Goal: Complete application form

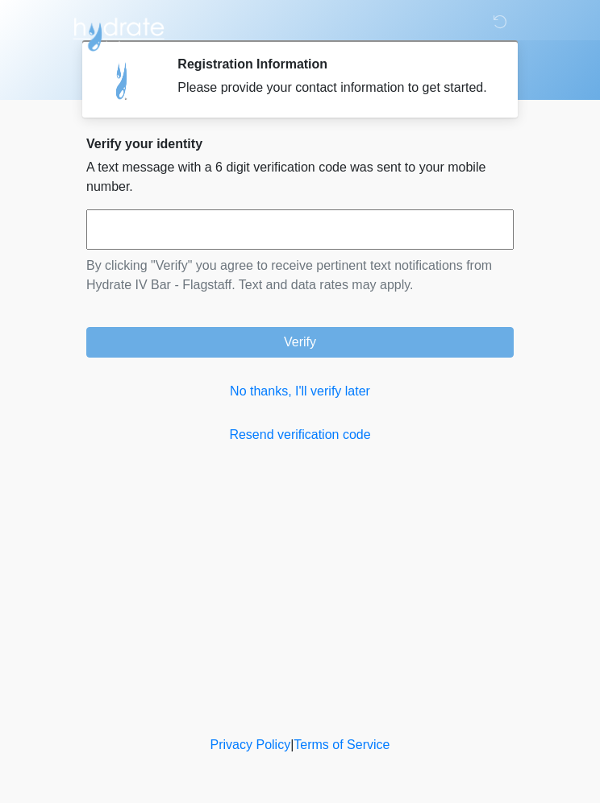
scroll to position [1, 0]
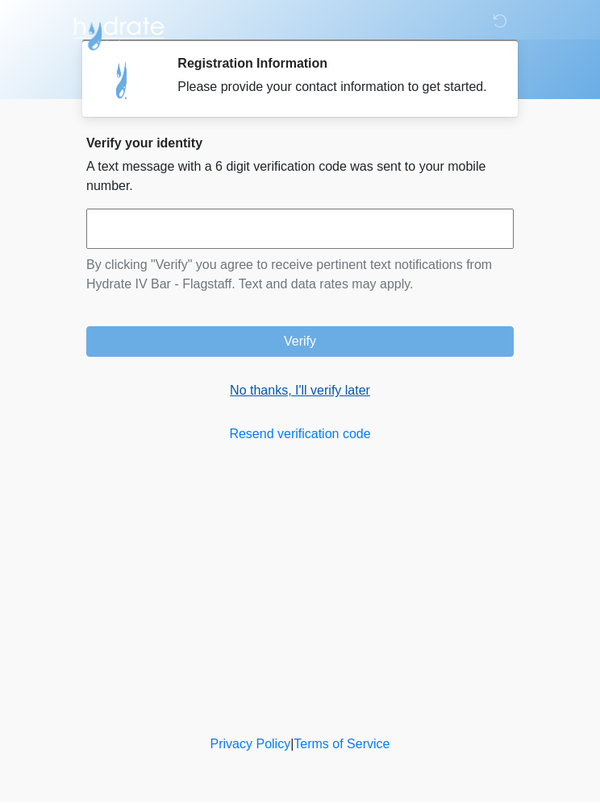
click at [331, 401] on link "No thanks, I'll verify later" at bounding box center [299, 391] width 427 height 19
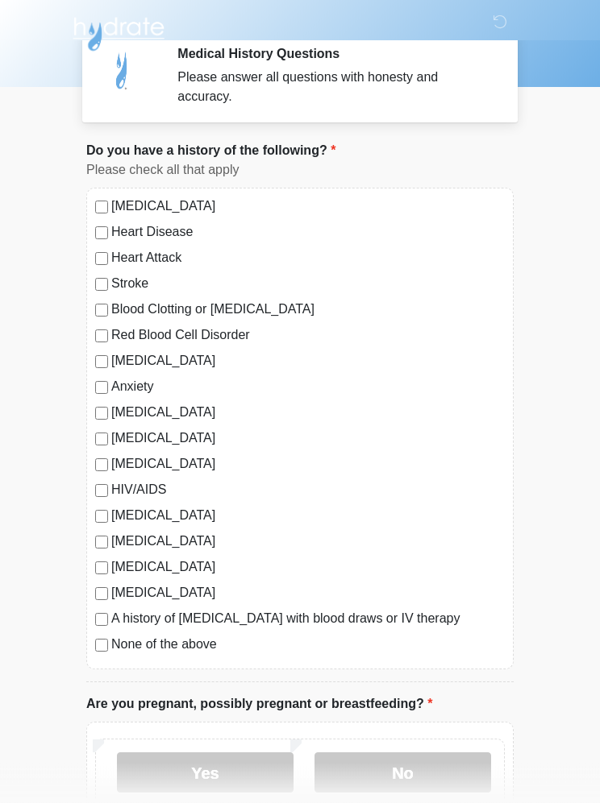
scroll to position [9, 0]
click at [156, 640] on label "None of the above" at bounding box center [307, 646] width 393 height 19
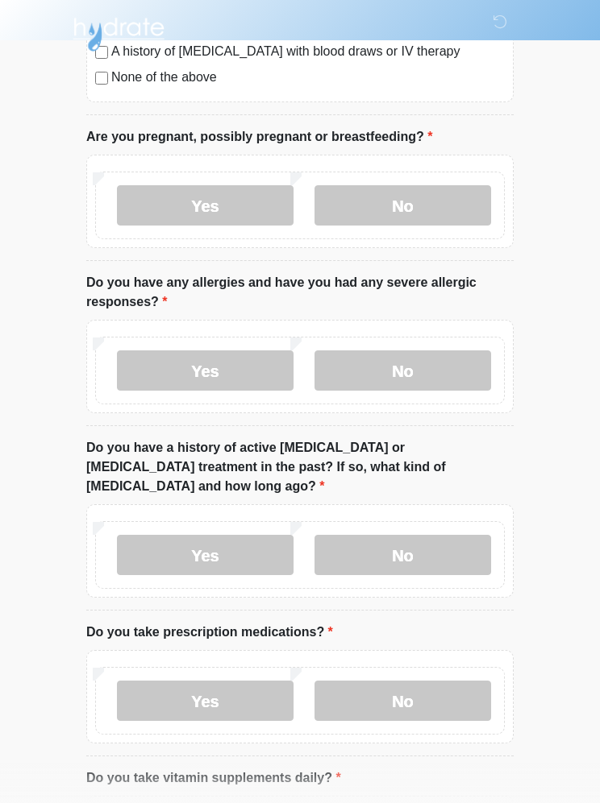
scroll to position [582, 0]
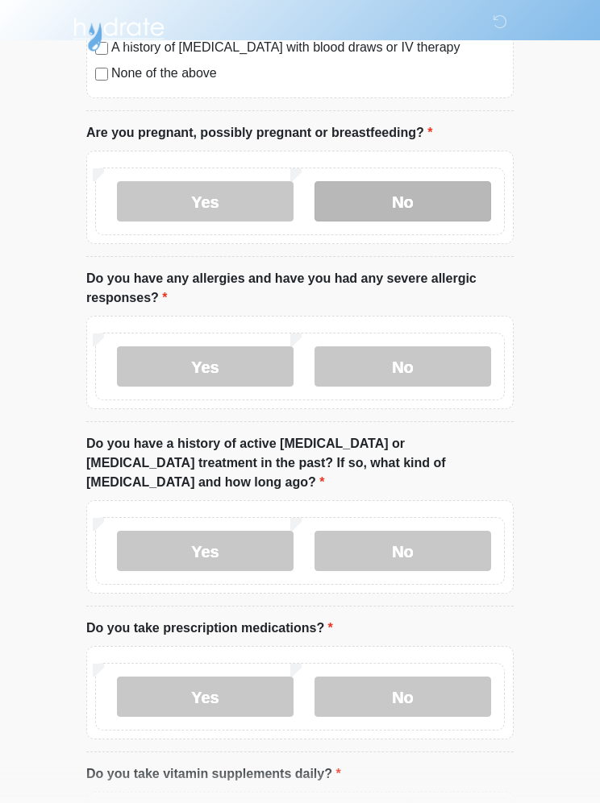
click at [452, 197] on label "No" at bounding box center [402, 201] width 176 height 40
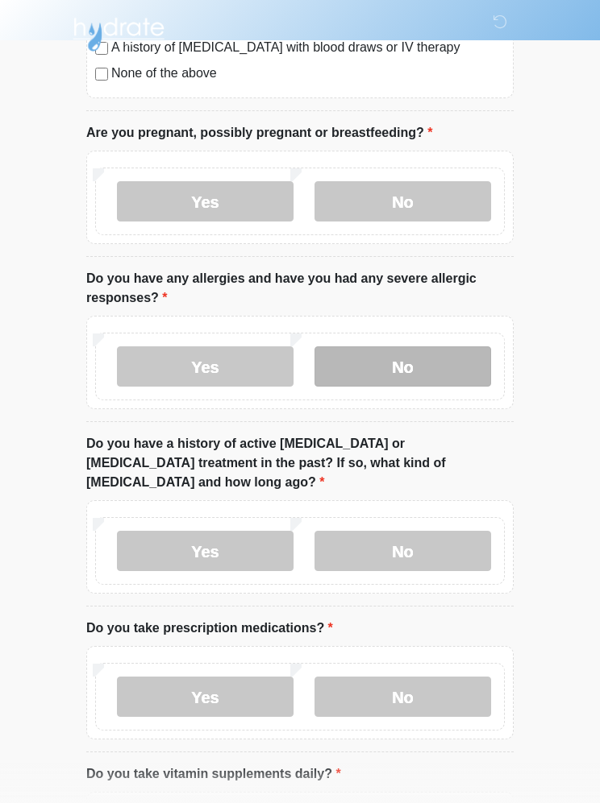
click at [471, 367] on label "No" at bounding box center [402, 366] width 176 height 40
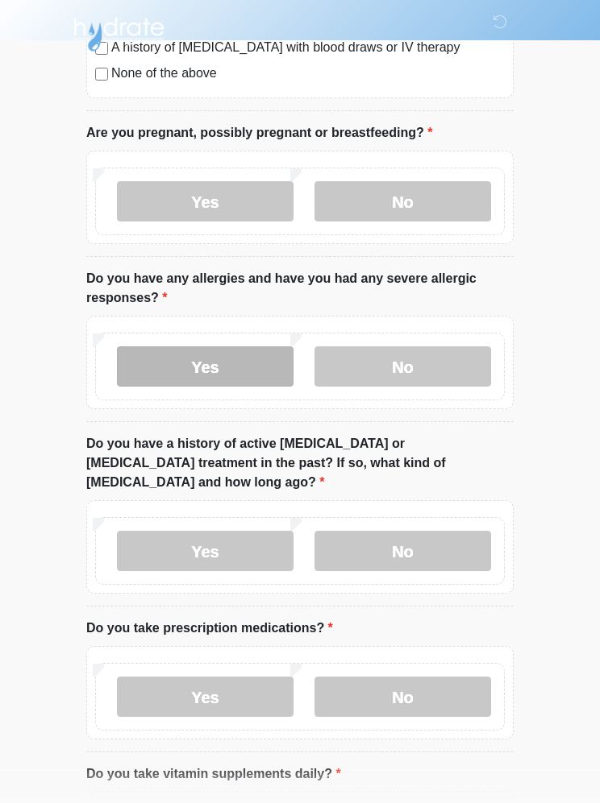
click at [254, 366] on label "Yes" at bounding box center [205, 366] width 176 height 40
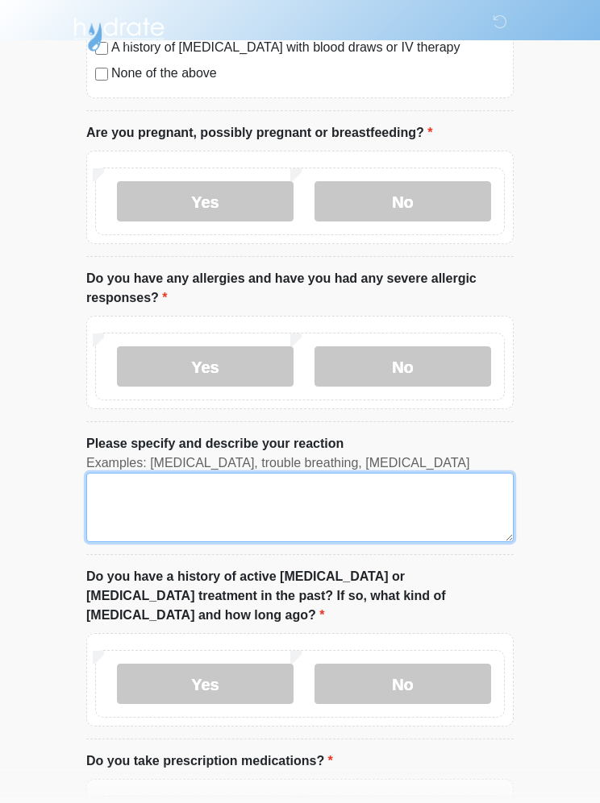
click at [234, 496] on textarea "Please specify and describe your reaction" at bounding box center [299, 507] width 427 height 69
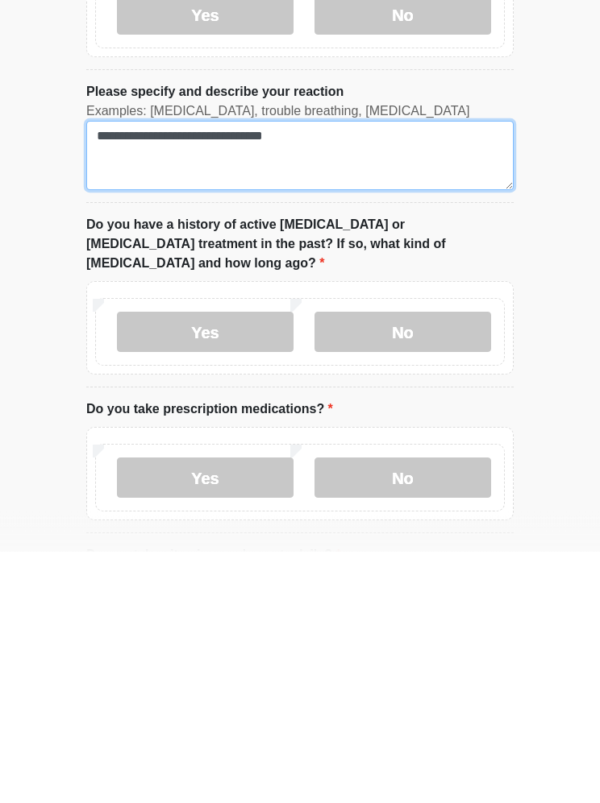
scroll to position [683, 0]
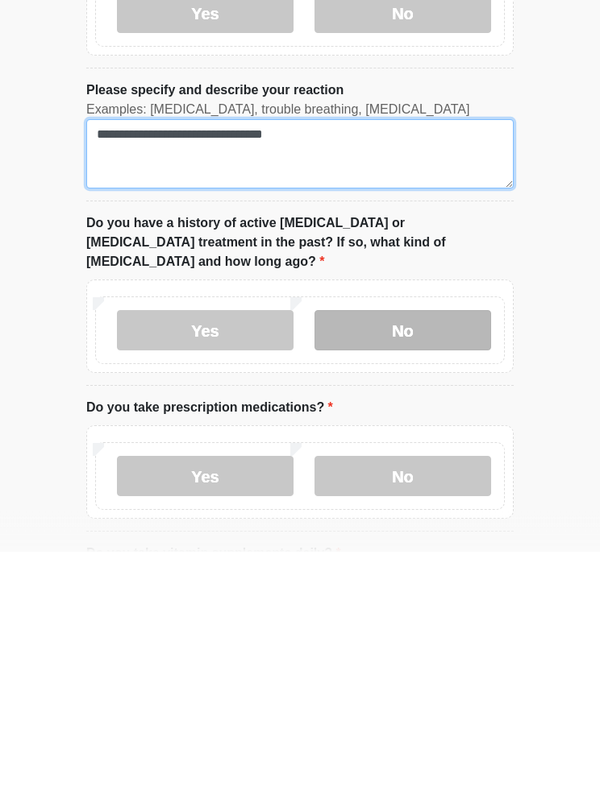
type textarea "**********"
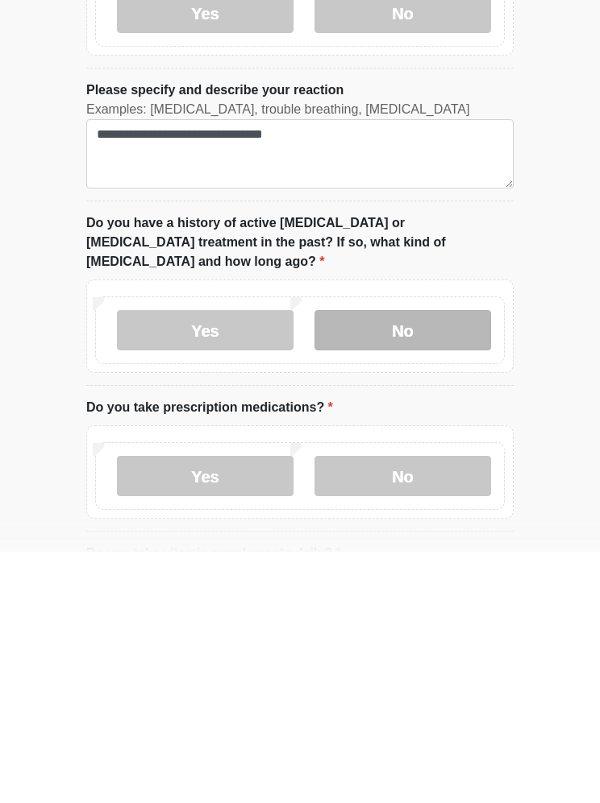
click at [456, 562] on label "No" at bounding box center [402, 582] width 176 height 40
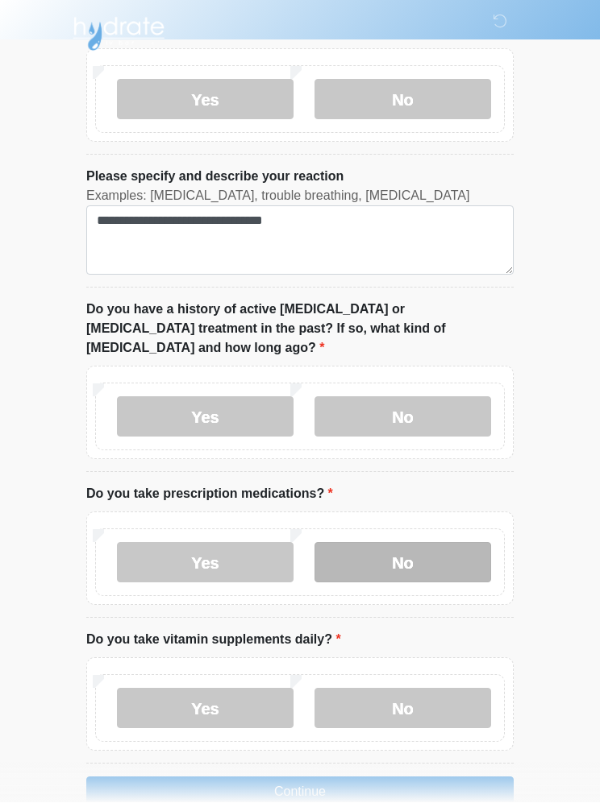
click at [466, 543] on label "No" at bounding box center [402, 563] width 176 height 40
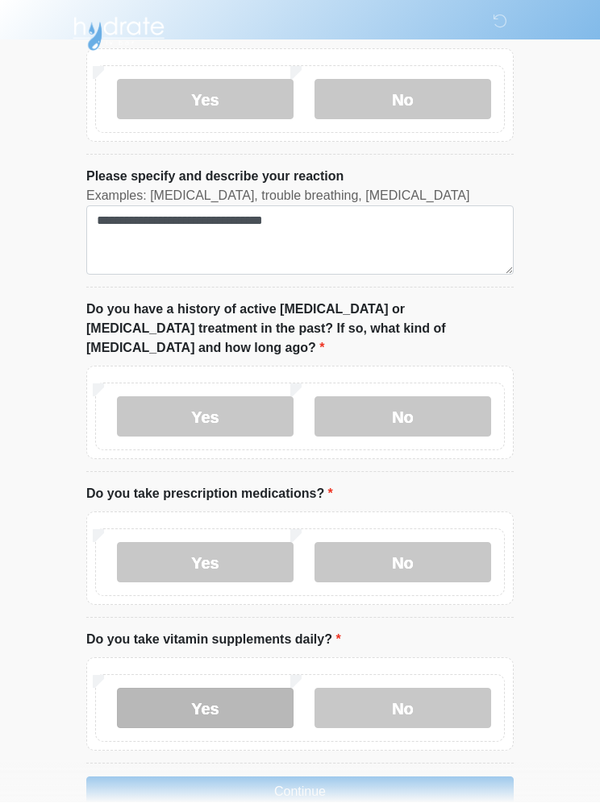
click at [267, 691] on label "Yes" at bounding box center [205, 709] width 176 height 40
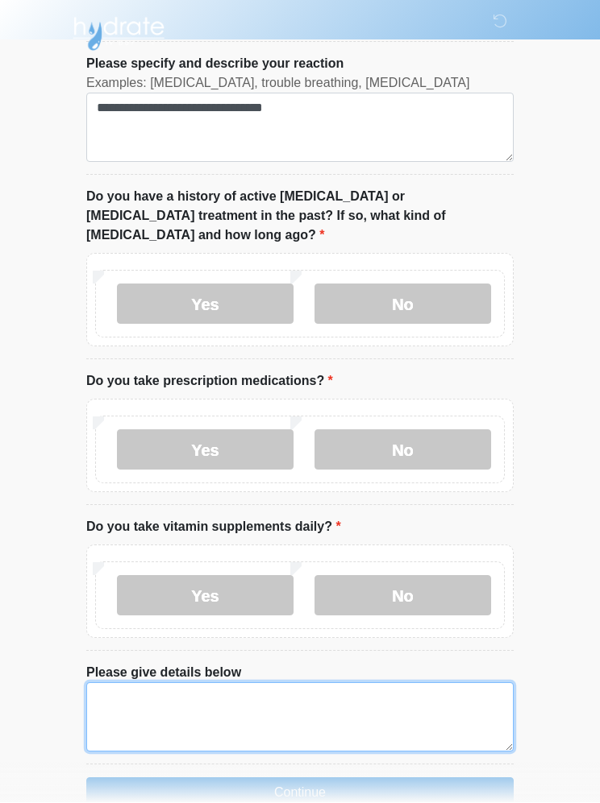
click at [419, 688] on textarea "Please give details below" at bounding box center [299, 717] width 427 height 69
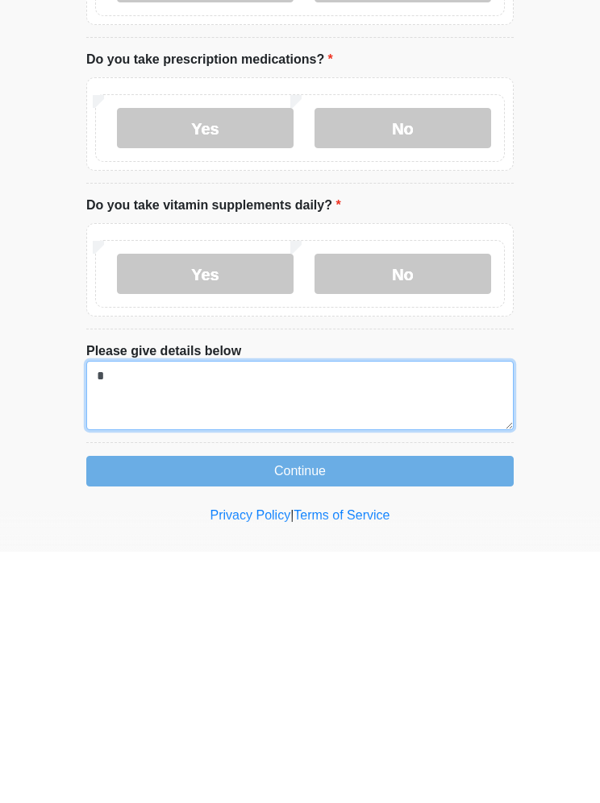
scroll to position [1031, 0]
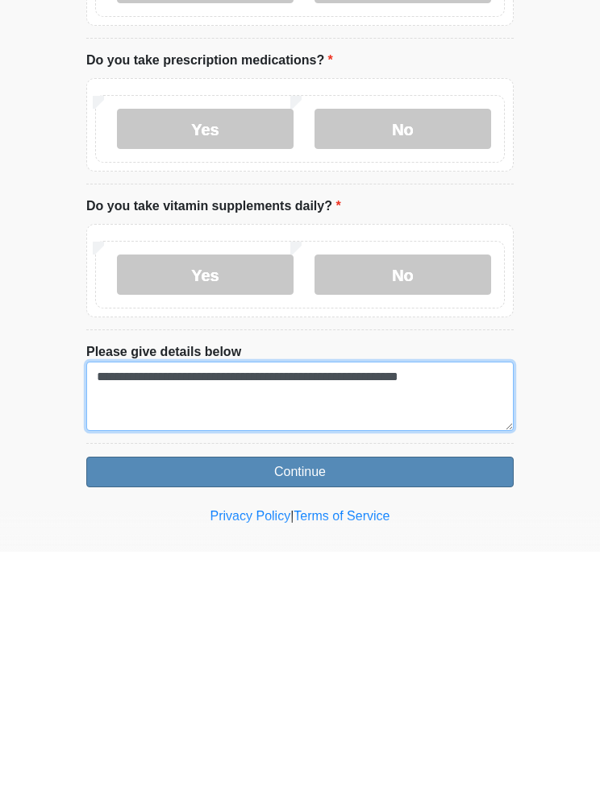
type textarea "**********"
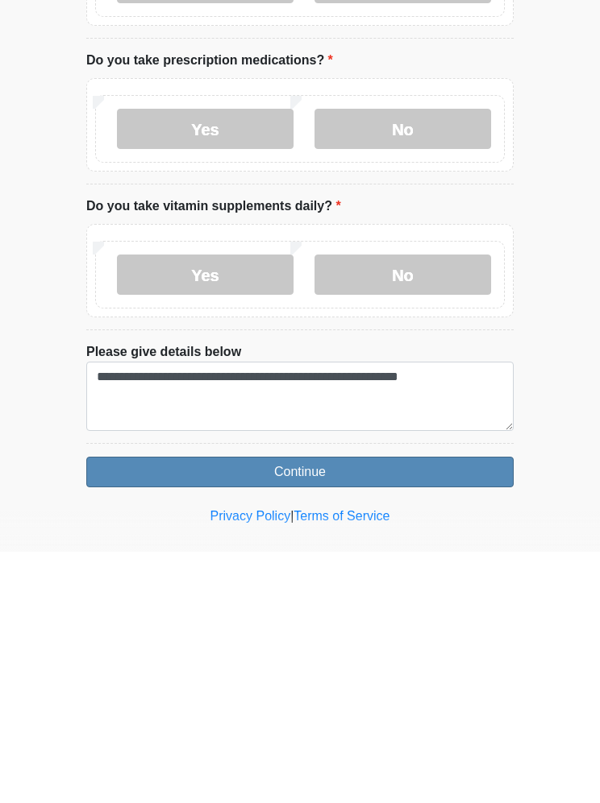
click at [415, 708] on button "Continue" at bounding box center [299, 723] width 427 height 31
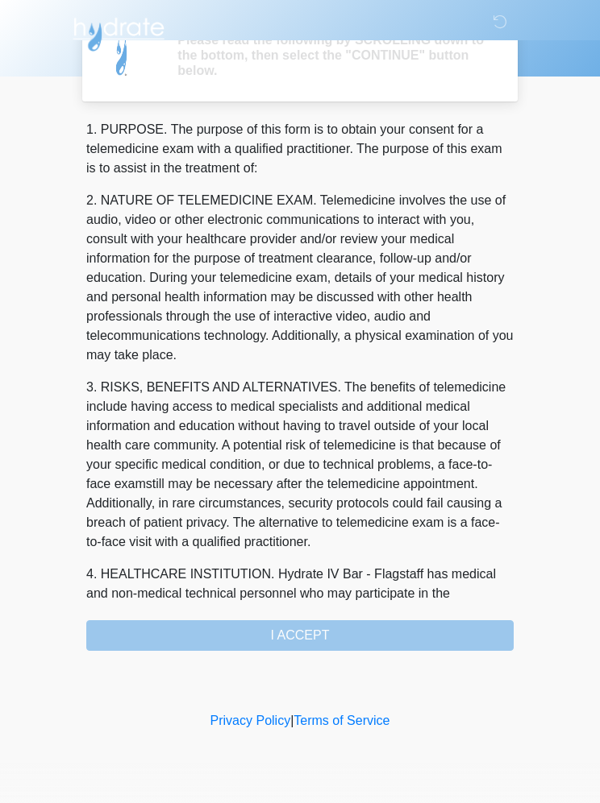
scroll to position [0, 0]
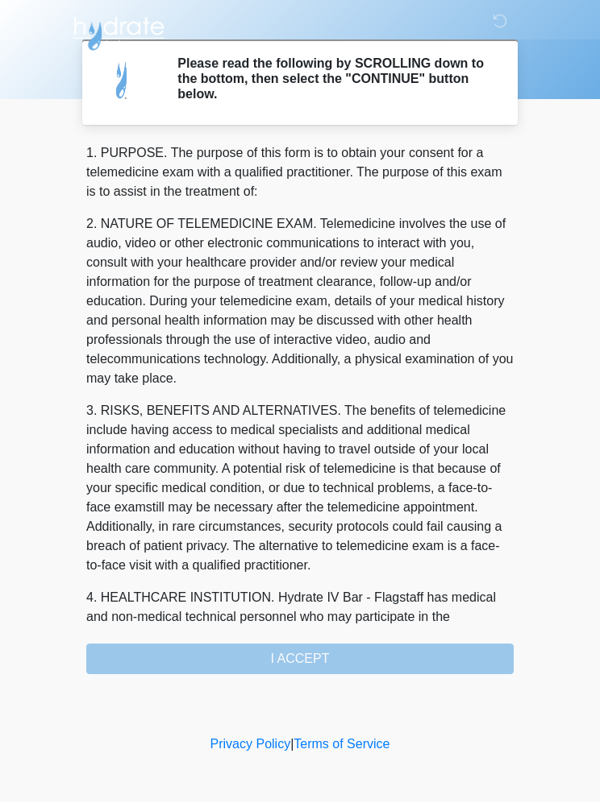
click at [421, 664] on div "1. PURPOSE. The purpose of this form is to obtain your consent for a telemedici…" at bounding box center [299, 409] width 427 height 531
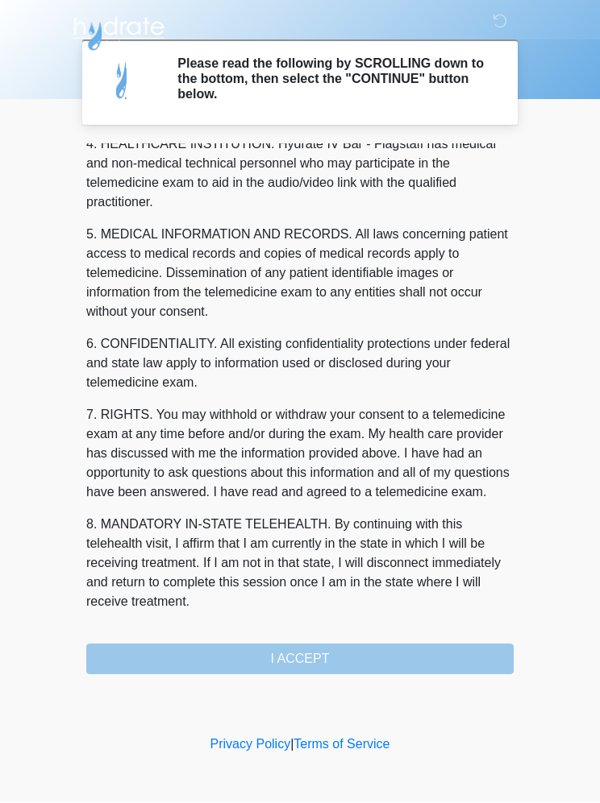
scroll to position [473, 0]
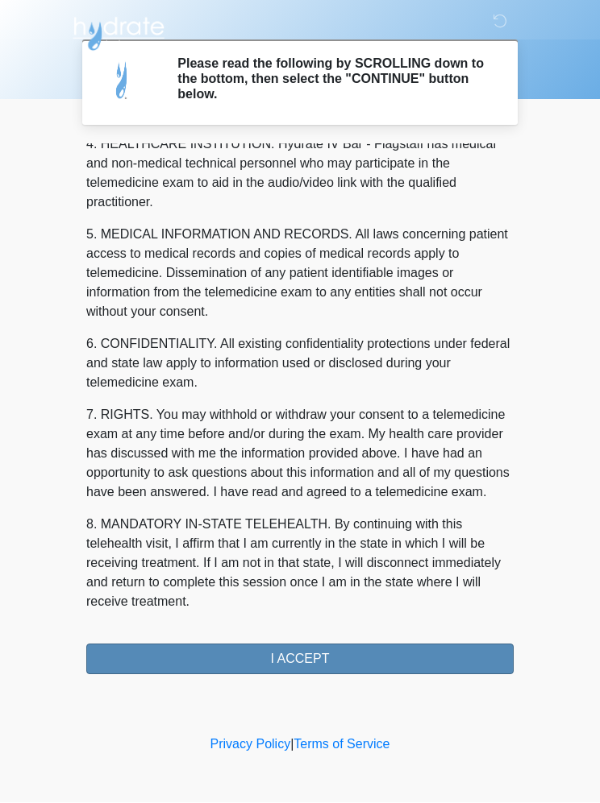
click at [390, 664] on button "I ACCEPT" at bounding box center [299, 660] width 427 height 31
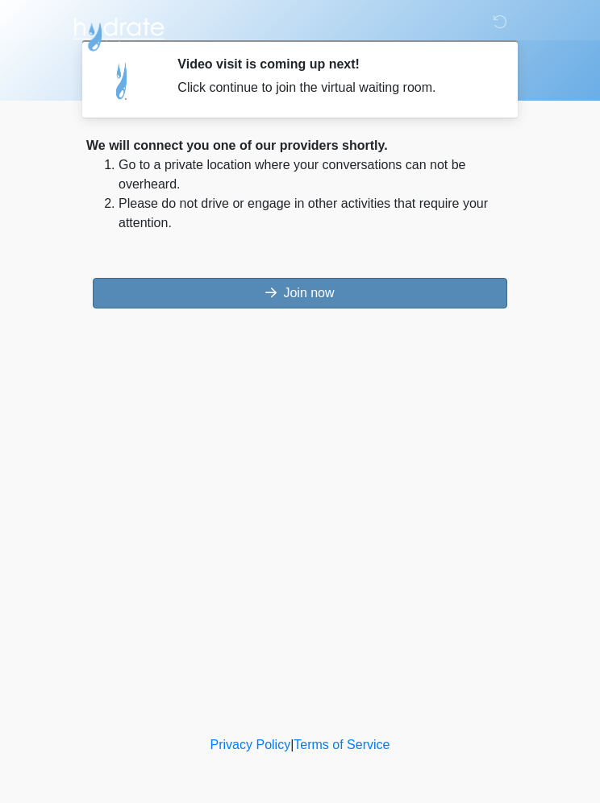
click at [405, 298] on button "Join now" at bounding box center [300, 293] width 414 height 31
